Goal: Information Seeking & Learning: Learn about a topic

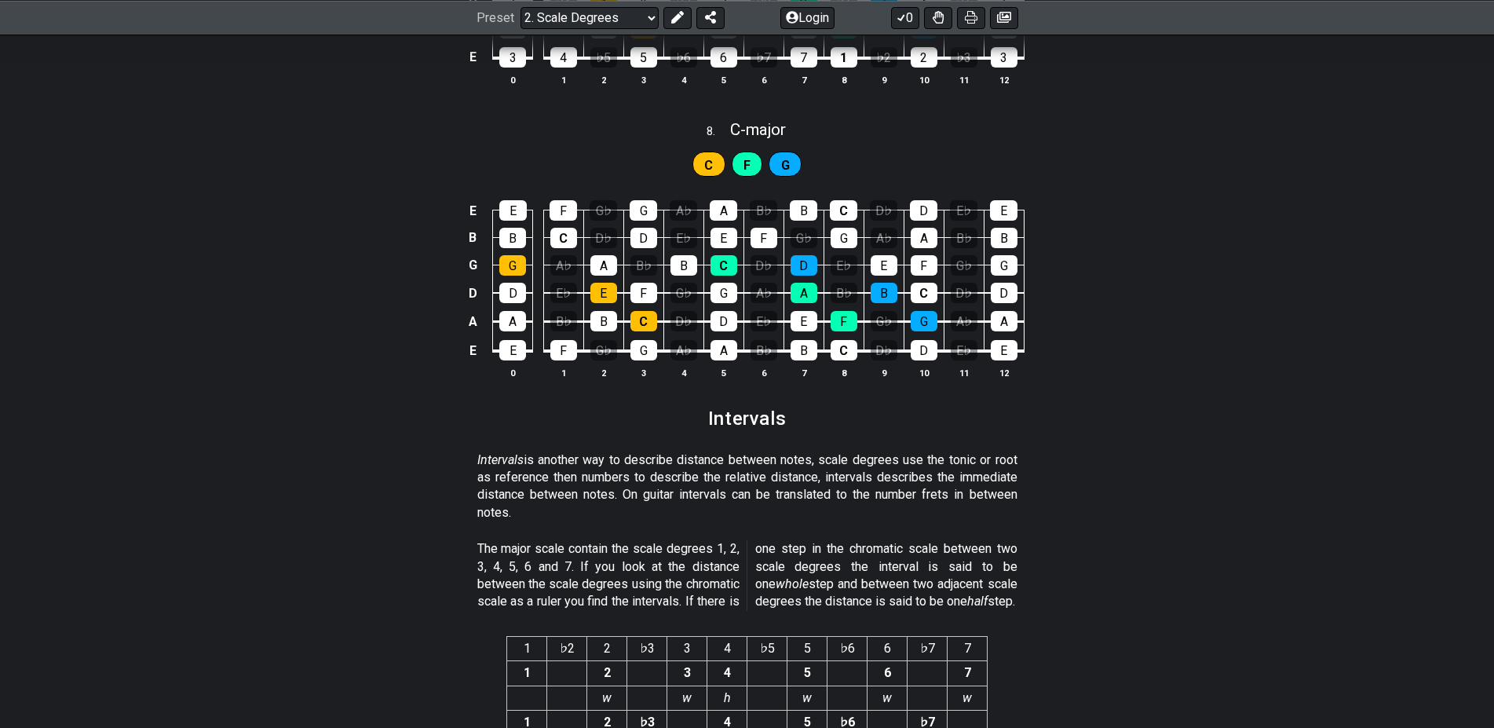
scroll to position [3284, 0]
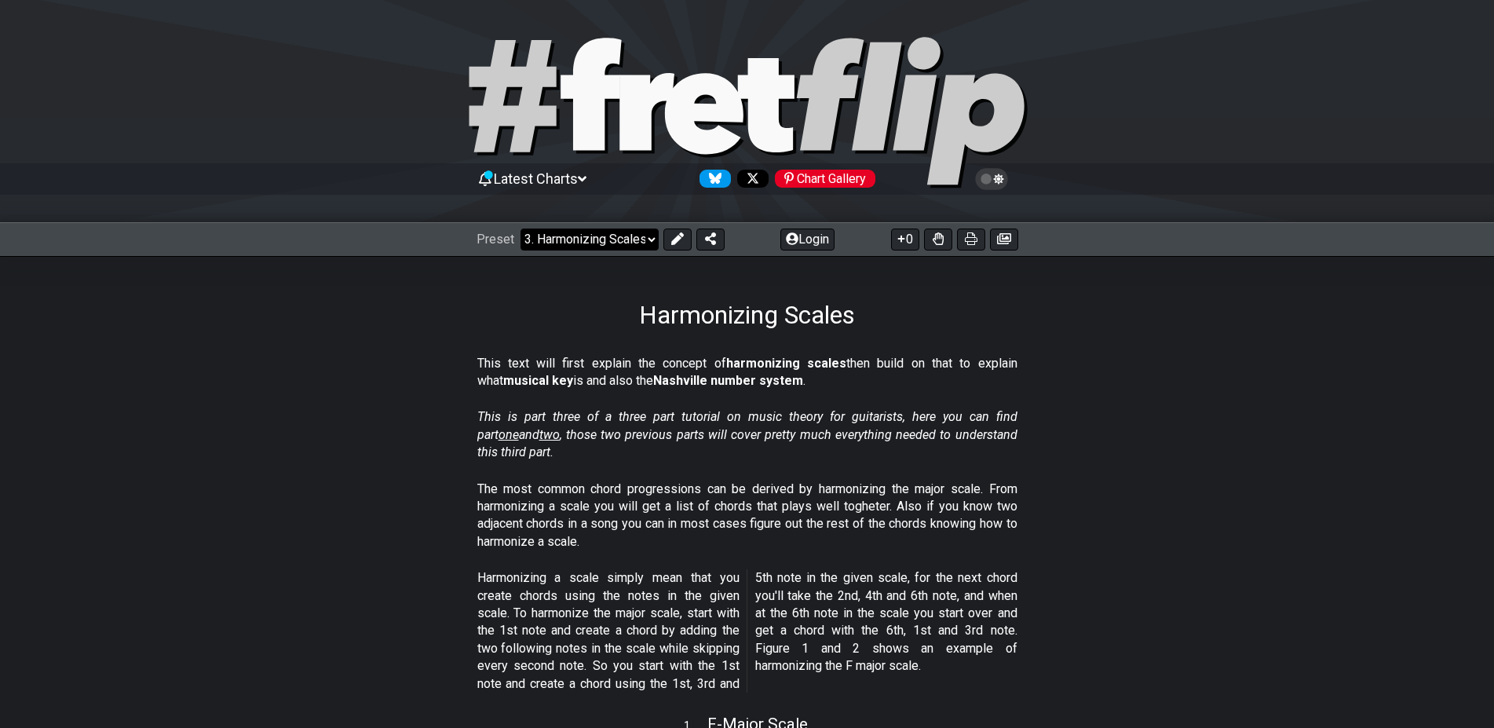
click at [520, 228] on select "Welcome to #fretflip! Initial Preset Custom Preset Minor Pentatonic Major Penta…" at bounding box center [589, 239] width 138 height 22
click option "Minor Pentatonic" at bounding box center [0, 0] width 0 height 0
select select "/minor-pentatonic"
select select "C"
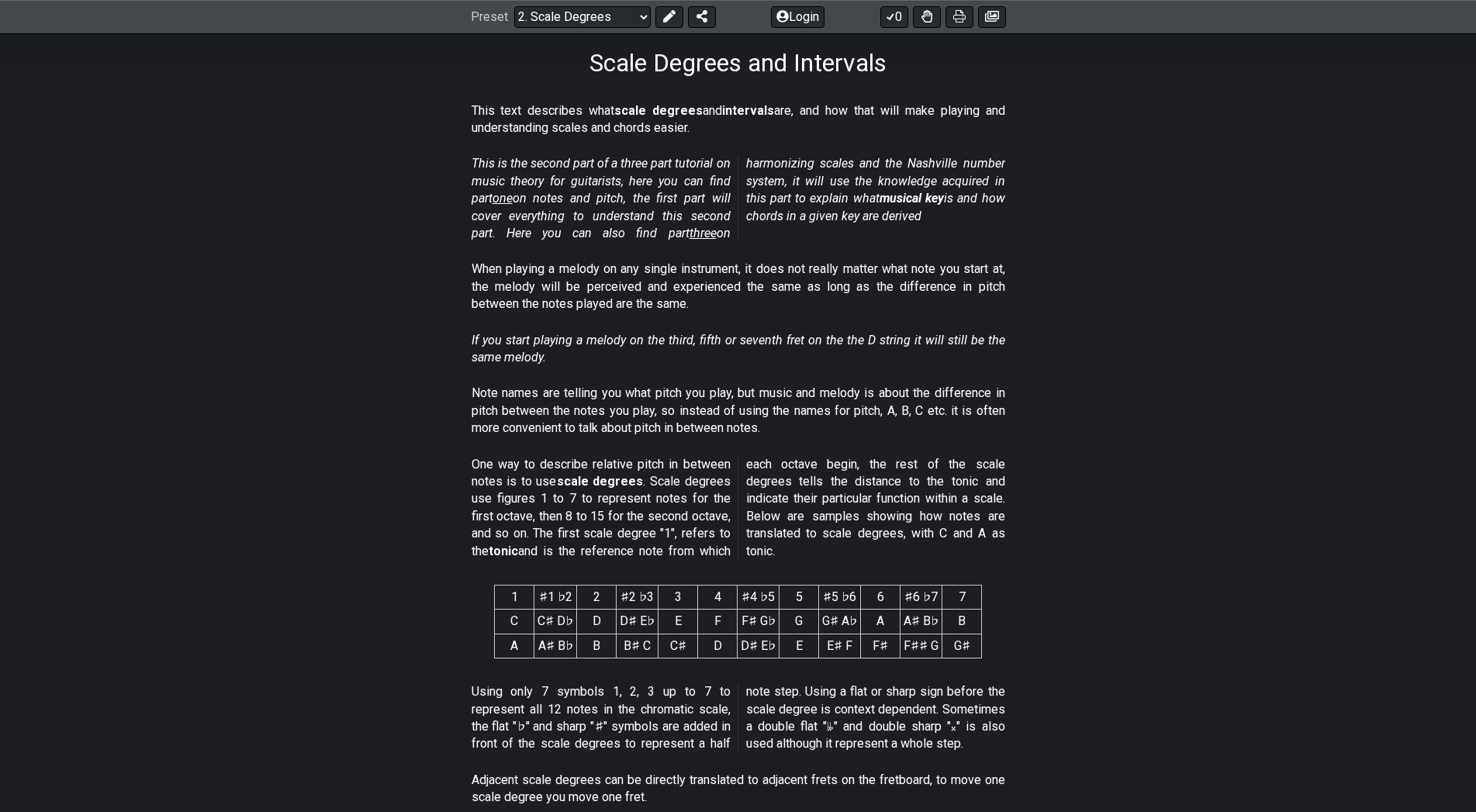
scroll to position [237, 0]
